Goal: Task Accomplishment & Management: Use online tool/utility

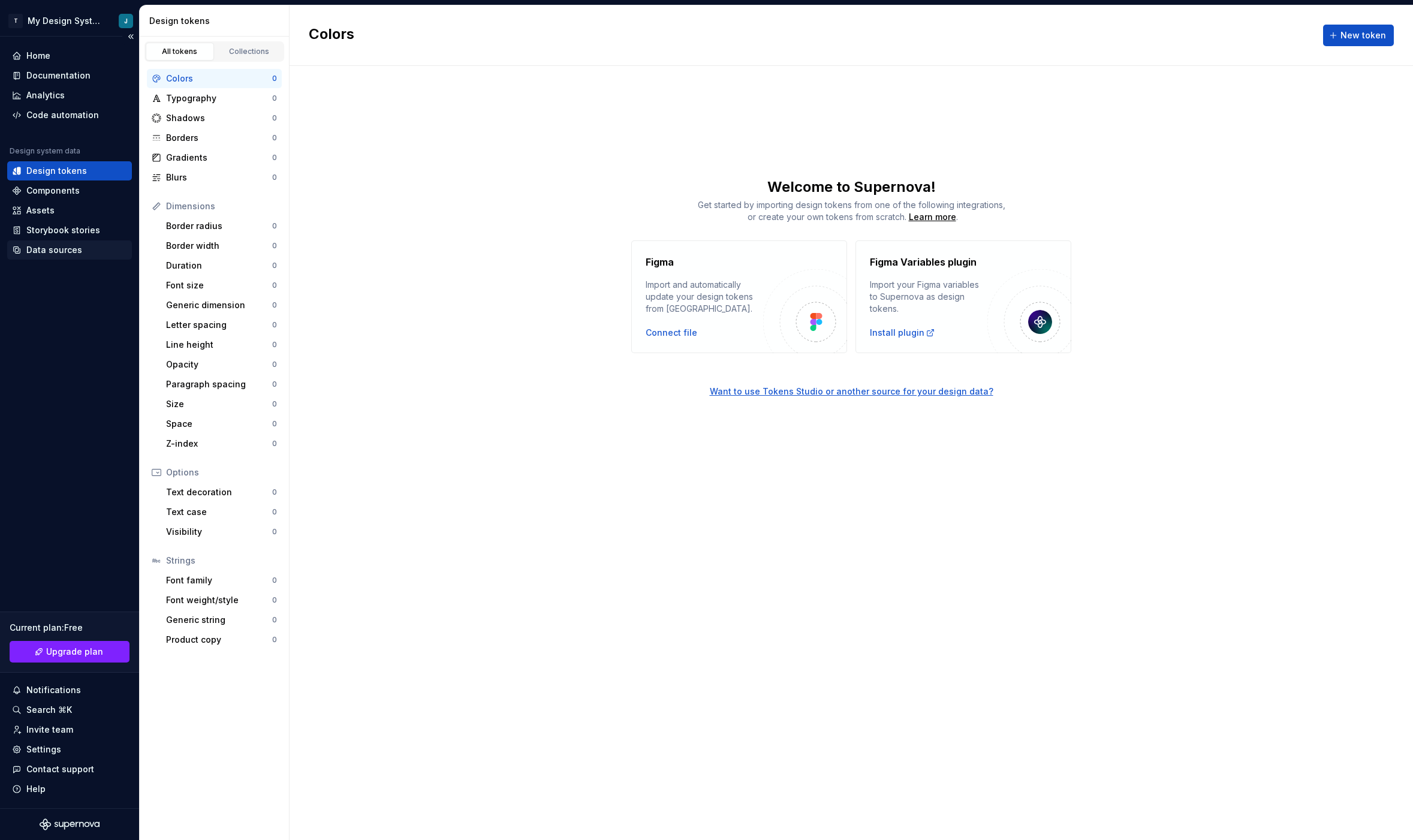
click at [68, 251] on div "Data sources" at bounding box center [54, 250] width 56 height 12
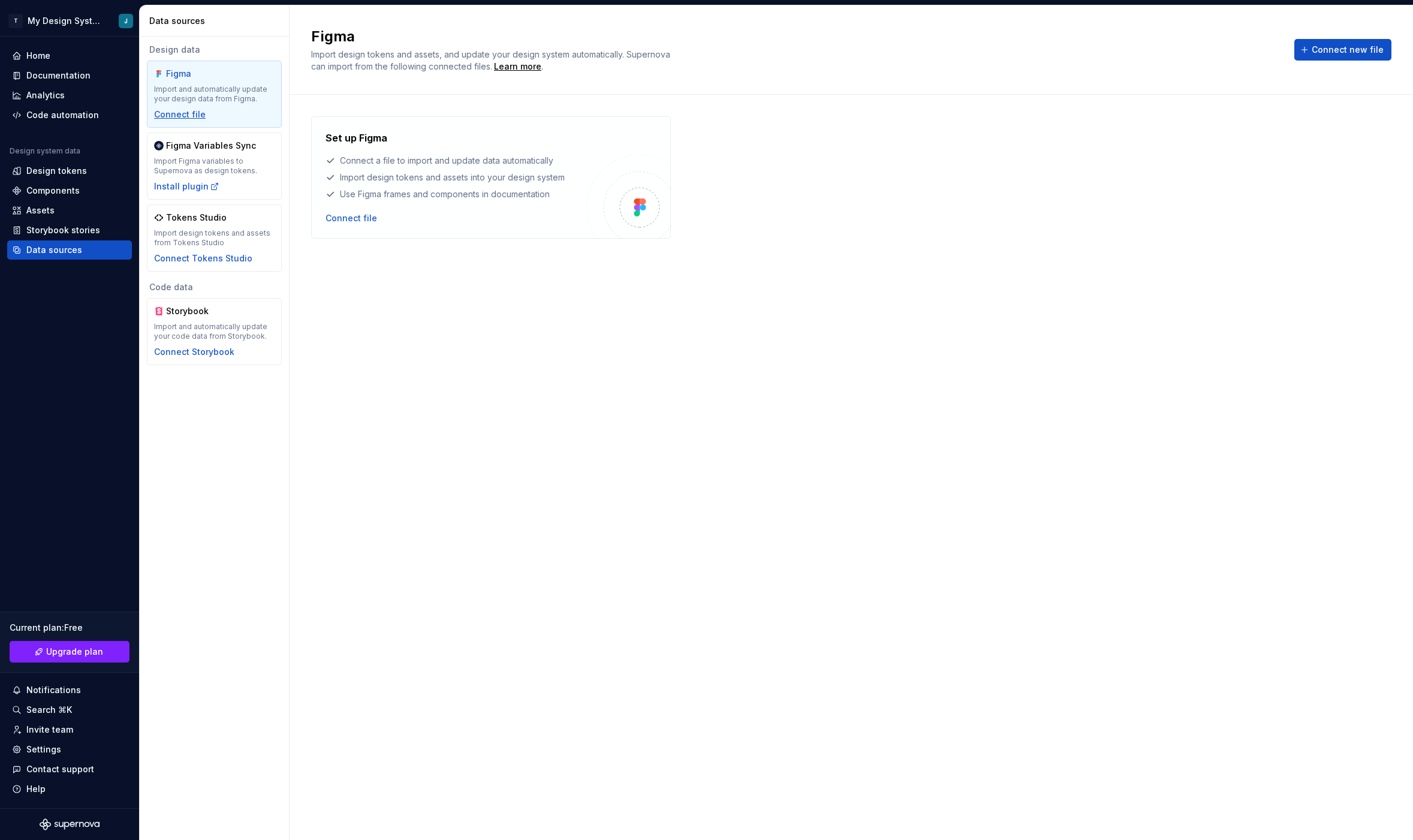
click at [189, 116] on div "Connect file" at bounding box center [180, 115] width 52 height 12
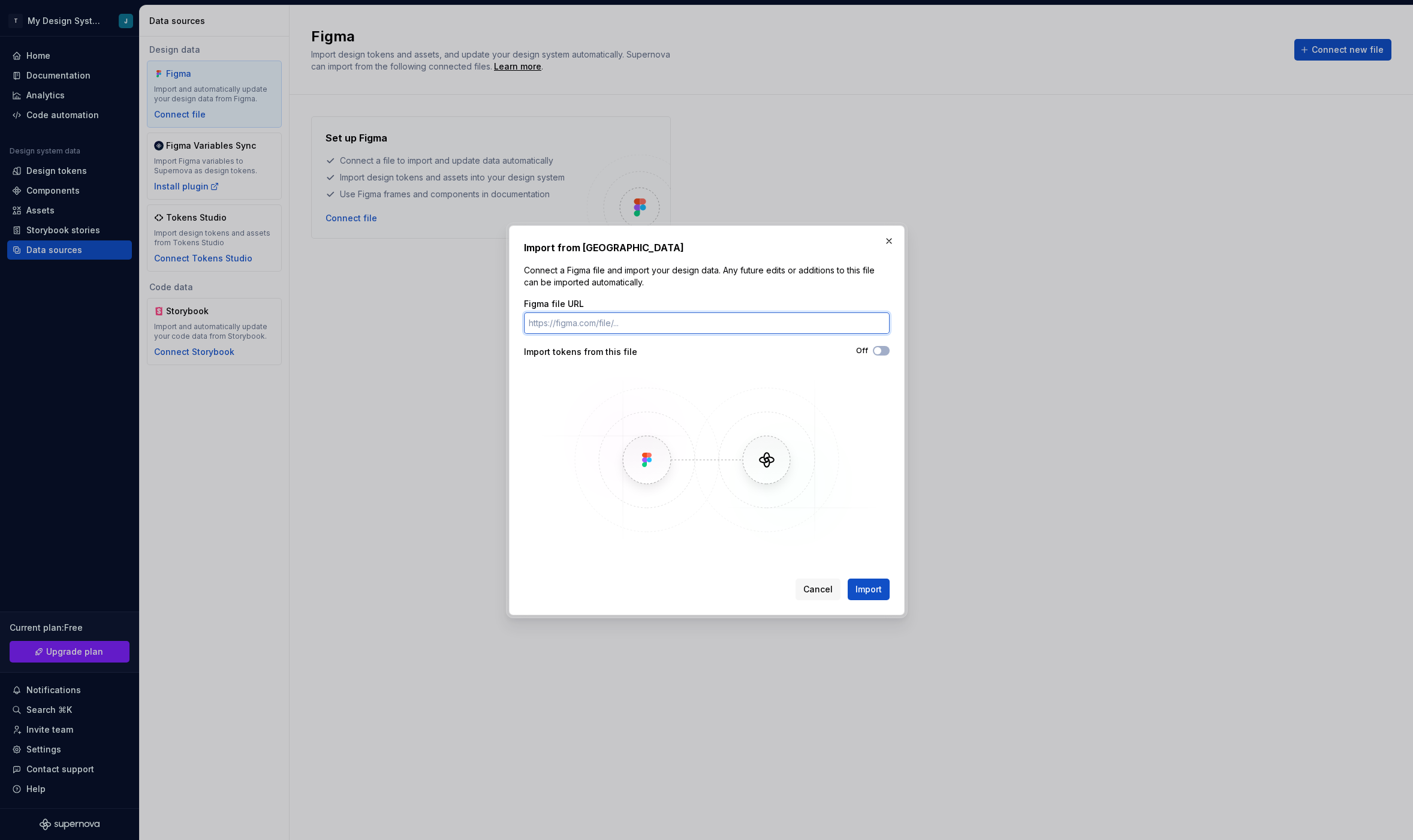
click at [650, 319] on input "Figma file URL" at bounding box center [707, 323] width 366 height 22
paste input "https://www.figma.com/design/FXvoL6GzEk6zbdbrh5j34c/Atomic---Ions?node-id=199-3…"
type input "https://www.figma.com/design/FXvoL6GzEk6zbdbrh5j34c/Atomic---Ions?node-id=199-3…"
click at [884, 348] on button "Off" at bounding box center [881, 350] width 17 height 9
click at [874, 594] on span "Import" at bounding box center [868, 590] width 26 height 12
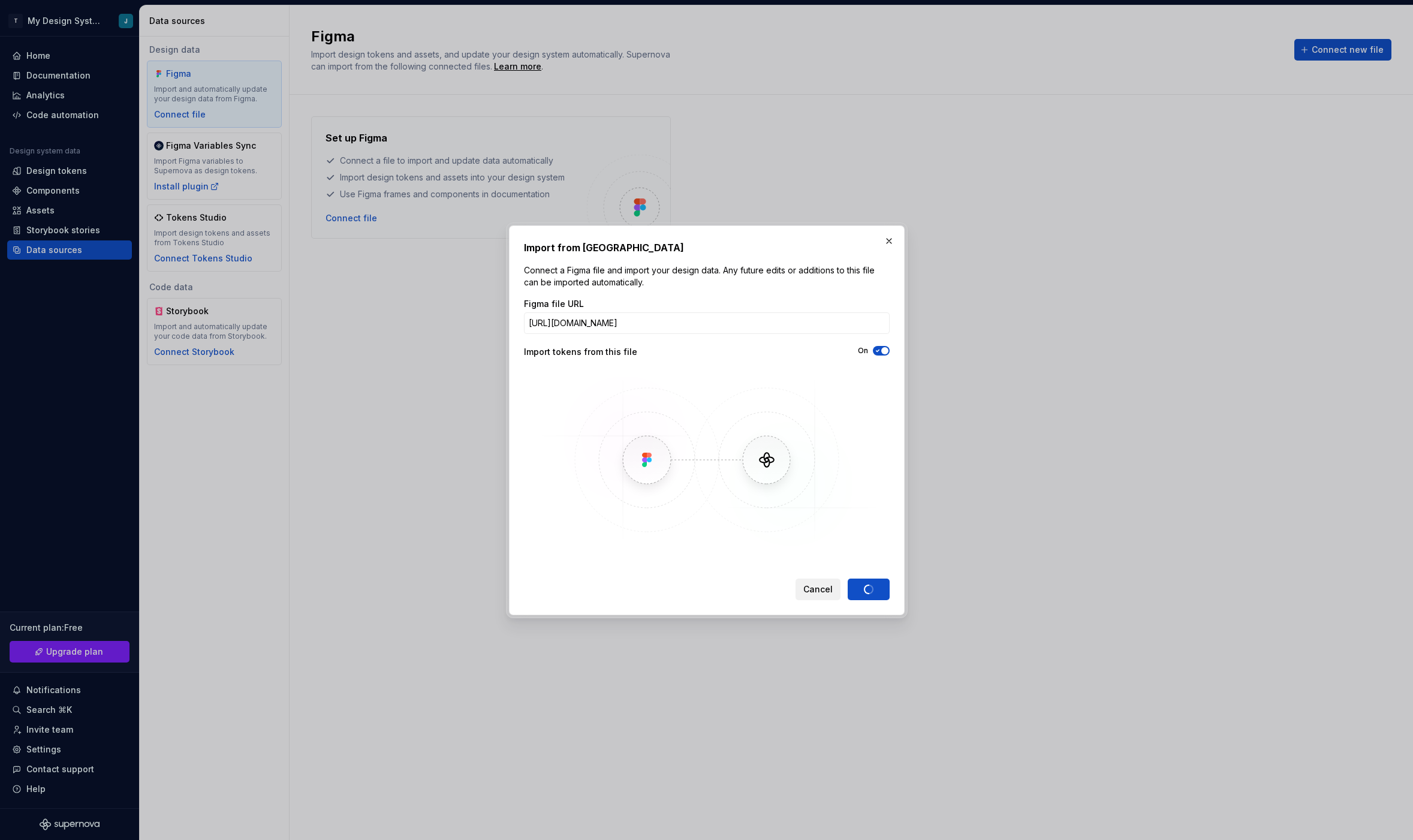
click at [818, 589] on span "Cancel" at bounding box center [818, 590] width 29 height 12
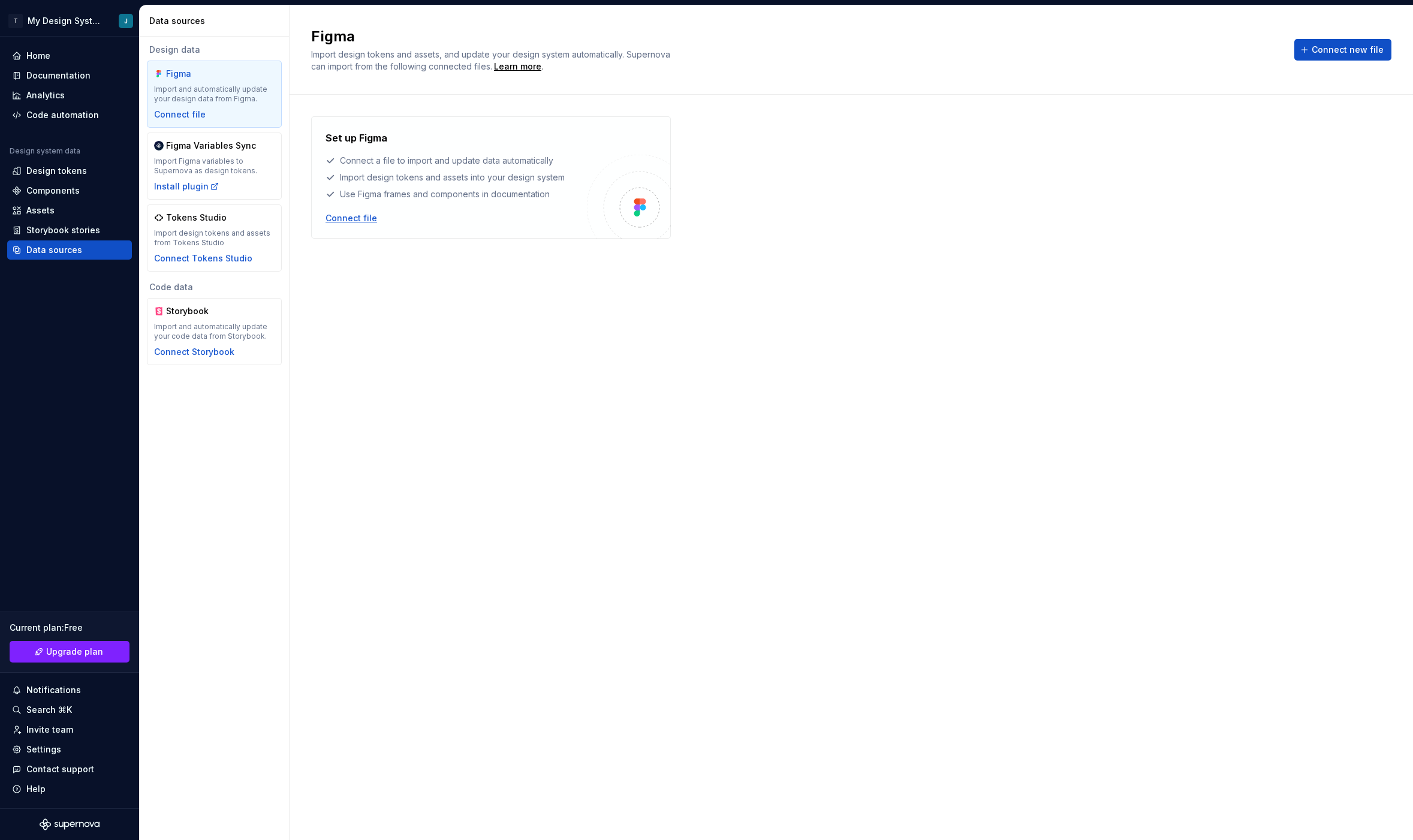
click at [356, 222] on div "Connect file" at bounding box center [351, 218] width 52 height 12
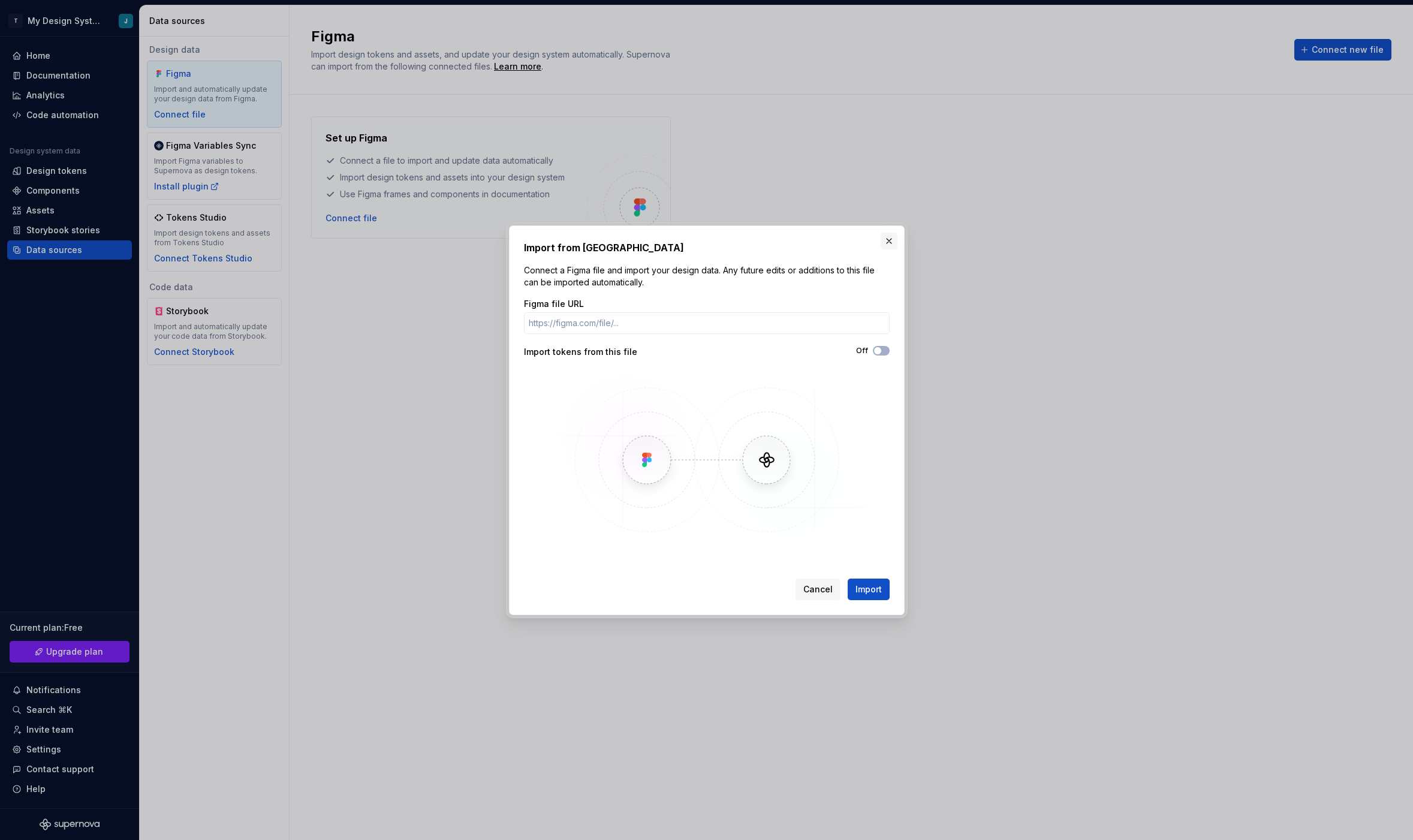
click at [893, 241] on button "button" at bounding box center [888, 240] width 17 height 17
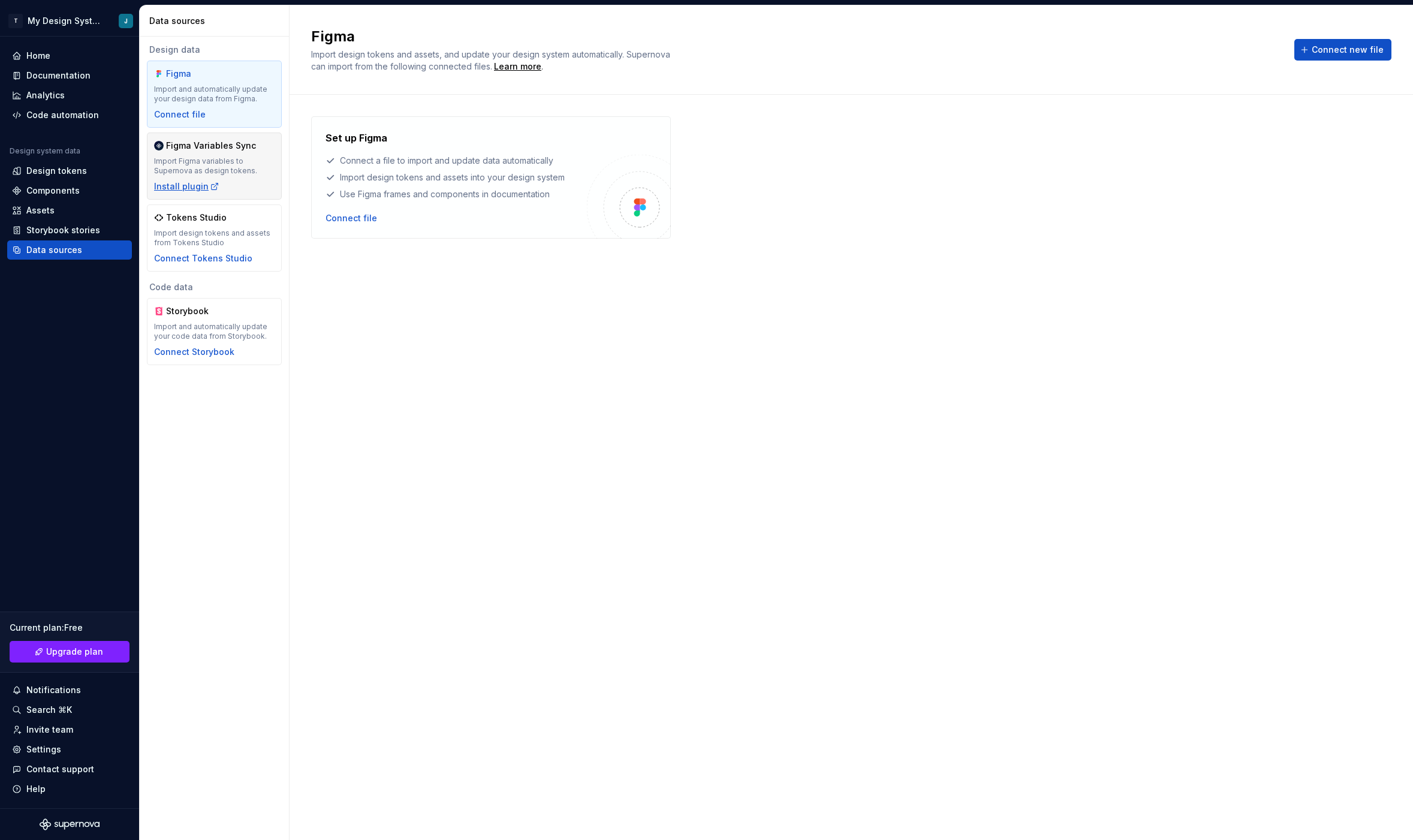
click at [194, 184] on div "Install plugin" at bounding box center [187, 186] width 66 height 12
click at [360, 217] on div "Connect file" at bounding box center [351, 218] width 52 height 12
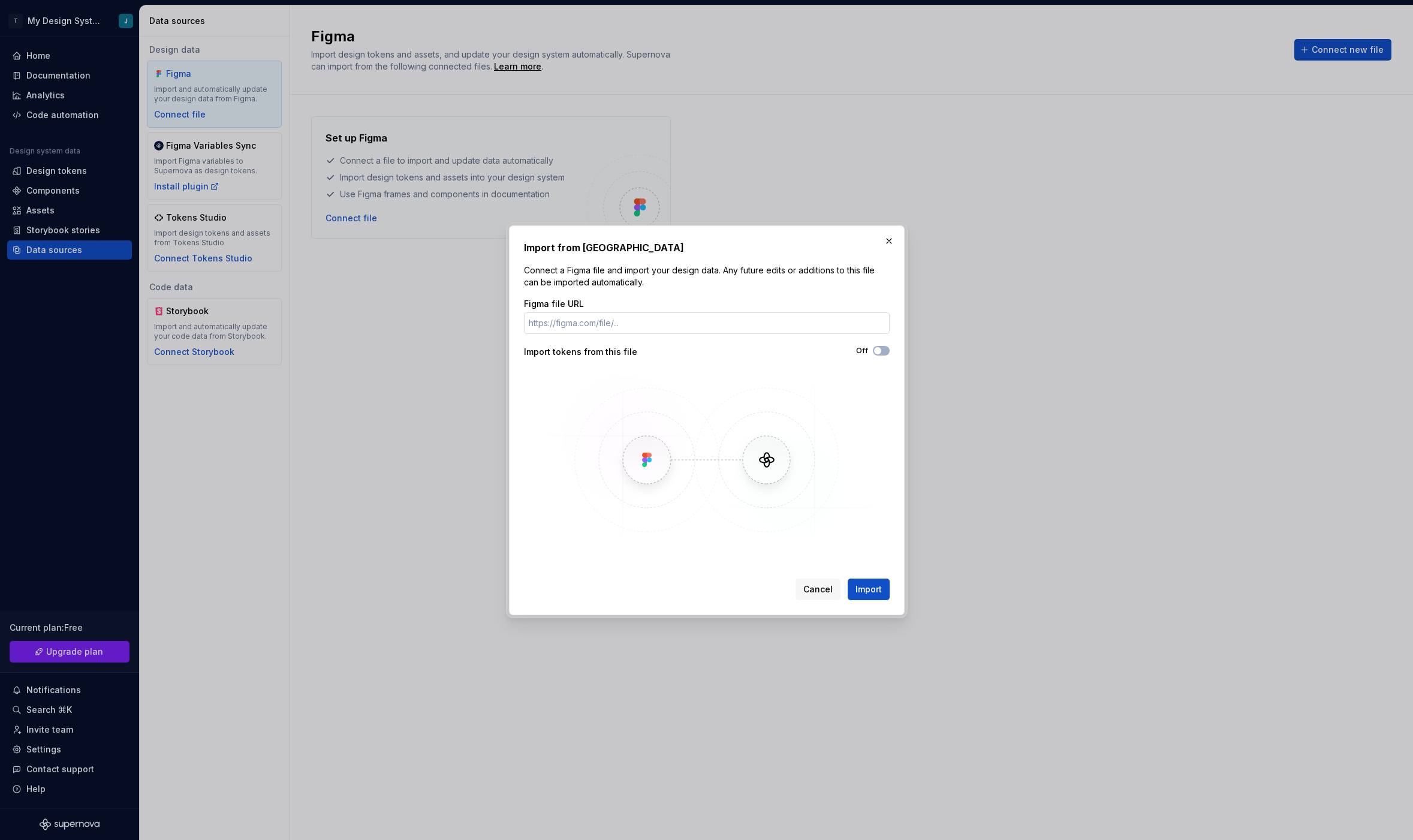
click at [653, 325] on input "Figma file URL" at bounding box center [707, 323] width 366 height 22
type input "https://www.figma.com/design/FXvoL6GzEk6zbdbrh5j34c/Atomic---Ions?node-id=199-3…"
click at [874, 594] on span "Import" at bounding box center [868, 590] width 26 height 12
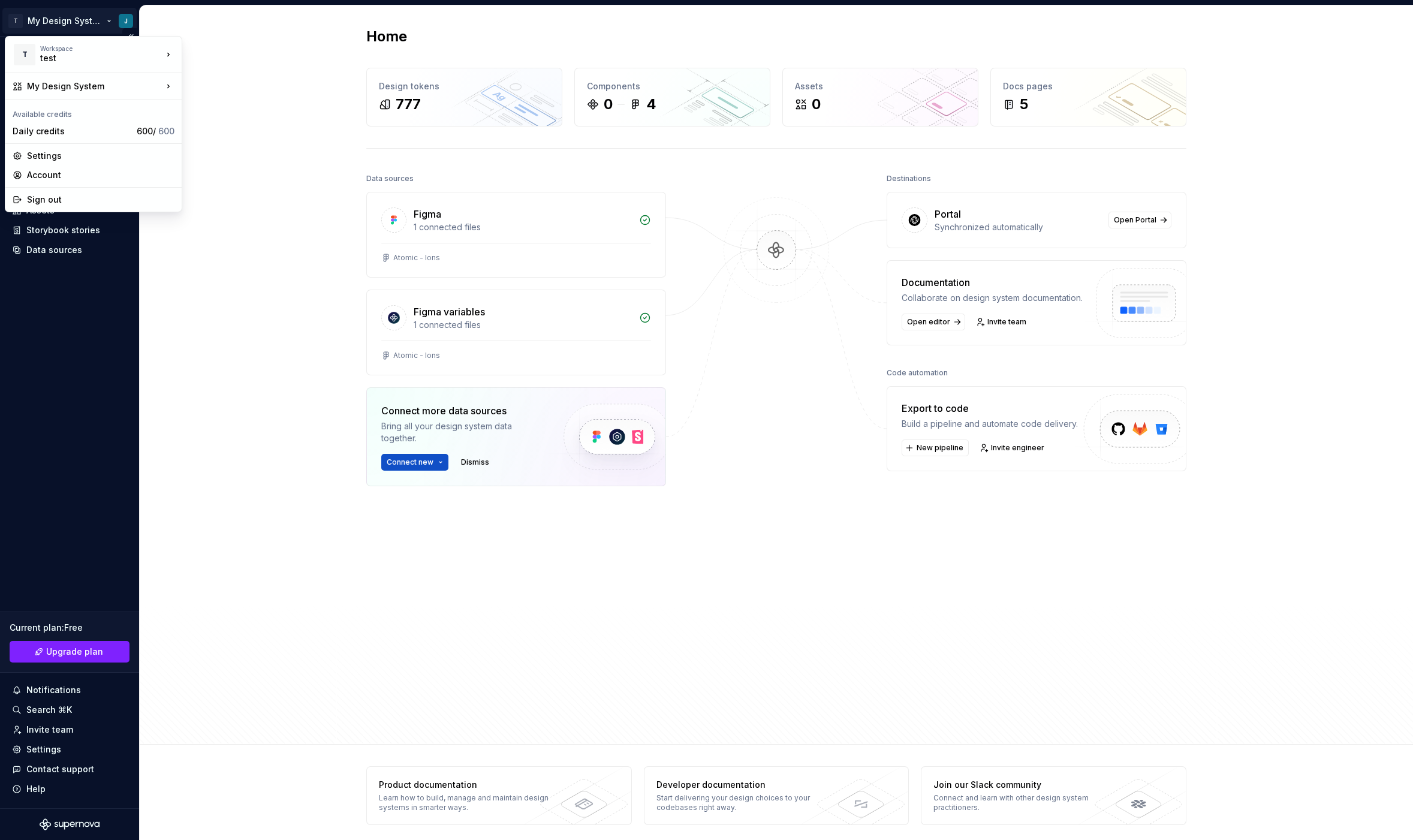
click at [121, 21] on html "T My Design System J Home Documentation Analytics Code automation Design system…" at bounding box center [706, 420] width 1413 height 840
click at [50, 201] on div "Sign out" at bounding box center [101, 199] width 148 height 12
